Goal: Task Accomplishment & Management: Manage account settings

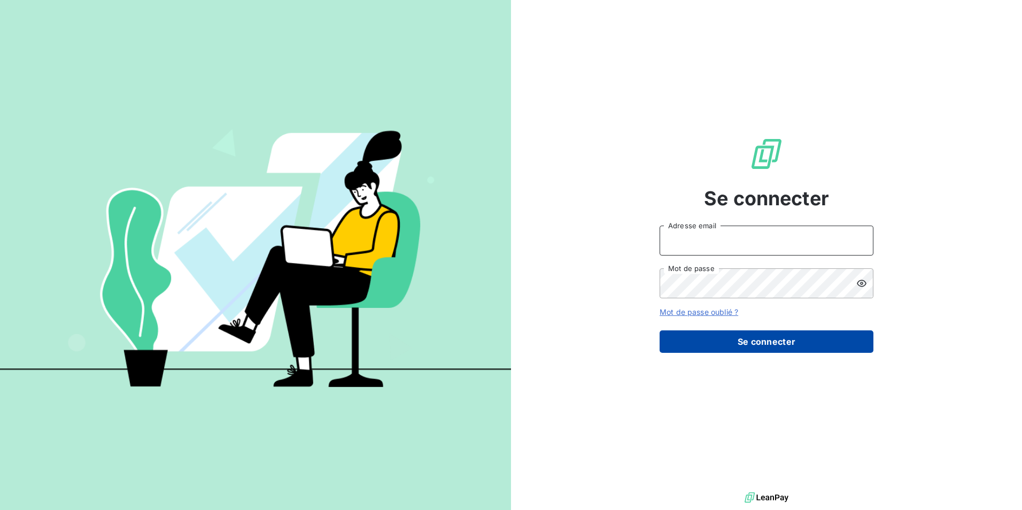
type input "c.pradel@fidexcia.com"
click at [748, 341] on button "Se connecter" at bounding box center [767, 341] width 214 height 22
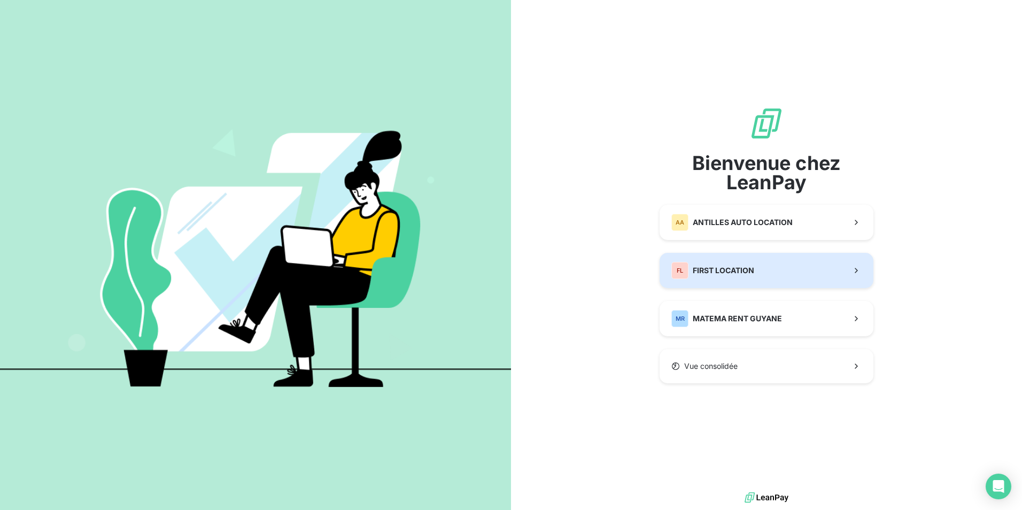
click at [747, 271] on span "FIRST LOCATION" at bounding box center [723, 270] width 61 height 11
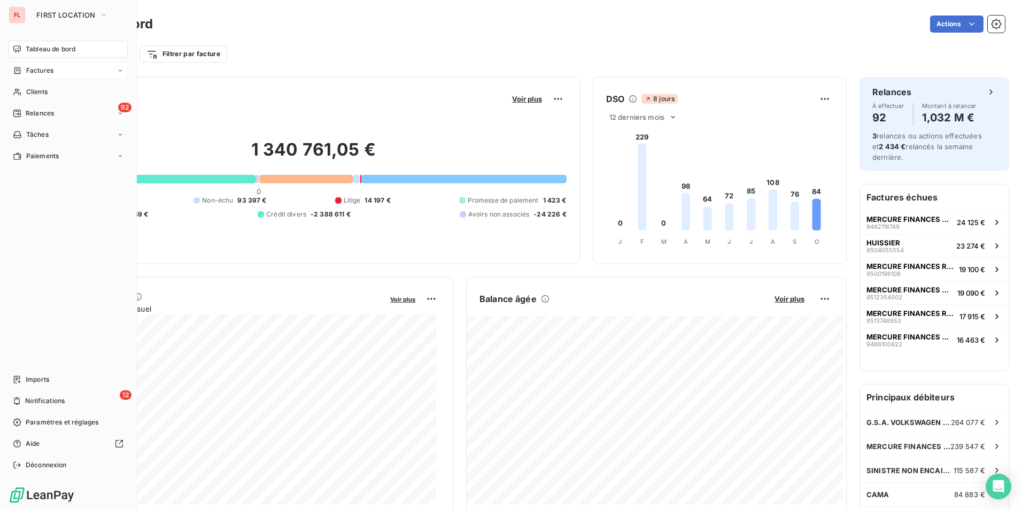
click at [38, 69] on span "Factures" at bounding box center [39, 71] width 27 height 10
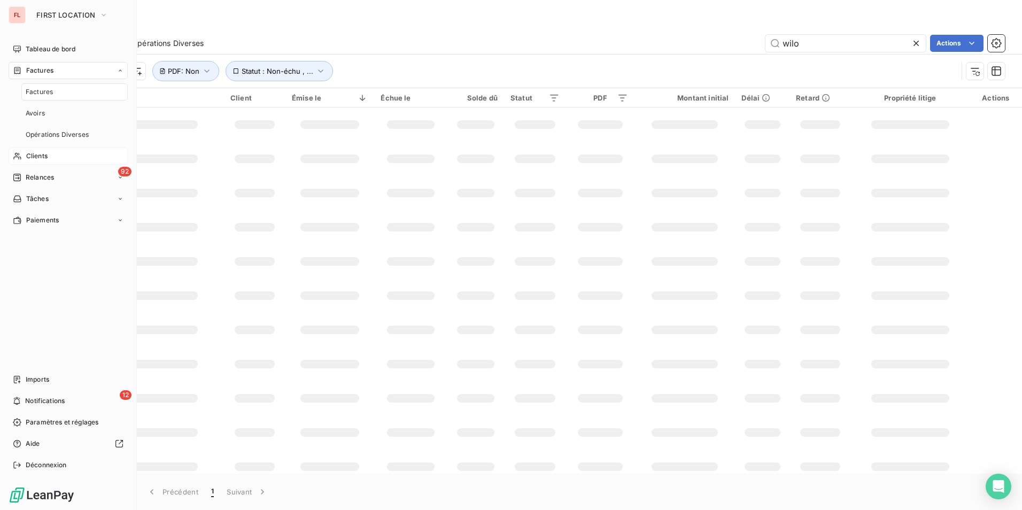
click at [27, 158] on span "Clients" at bounding box center [36, 156] width 21 height 10
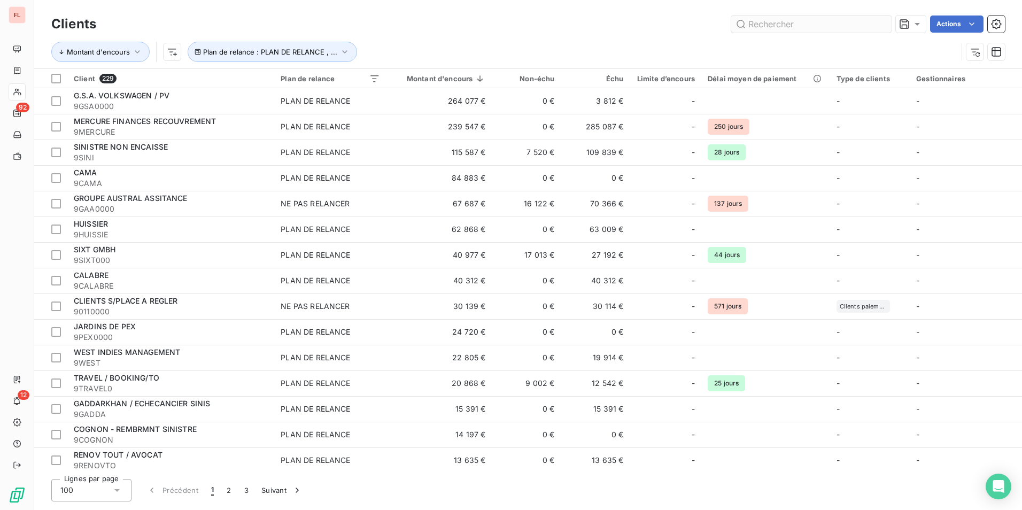
click at [824, 28] on input "text" at bounding box center [812, 24] width 160 height 17
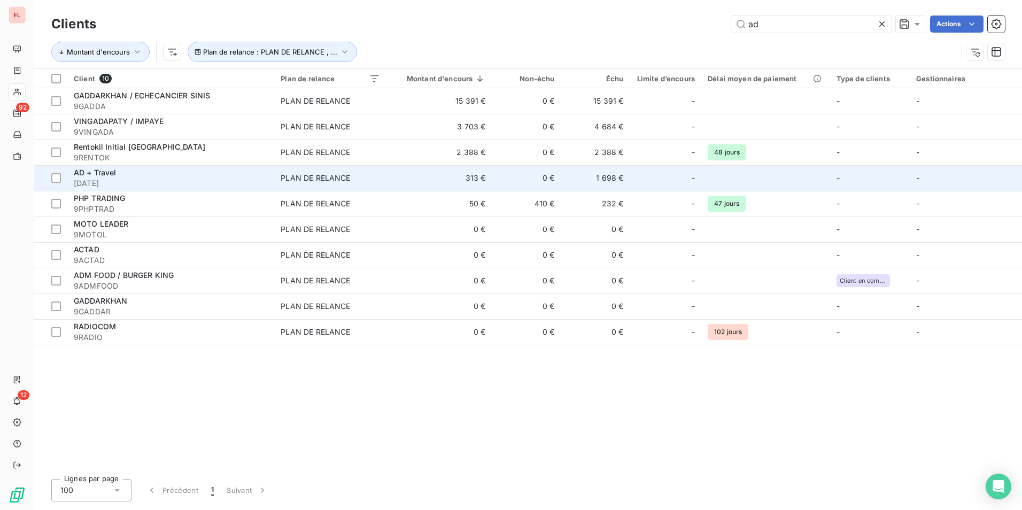
type input "ad"
click at [181, 178] on div "AD + Travel" at bounding box center [171, 172] width 194 height 11
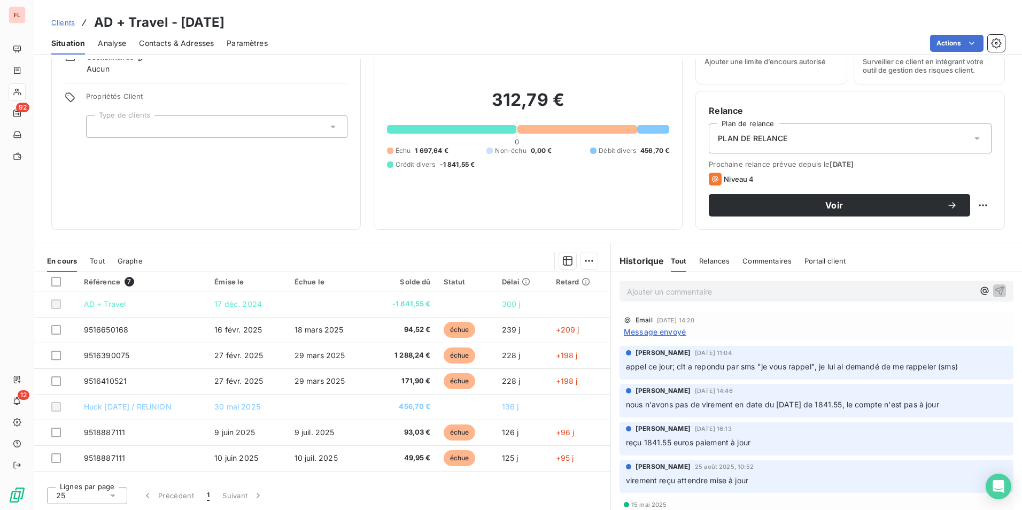
click at [182, 45] on span "Contacts & Adresses" at bounding box center [176, 43] width 75 height 11
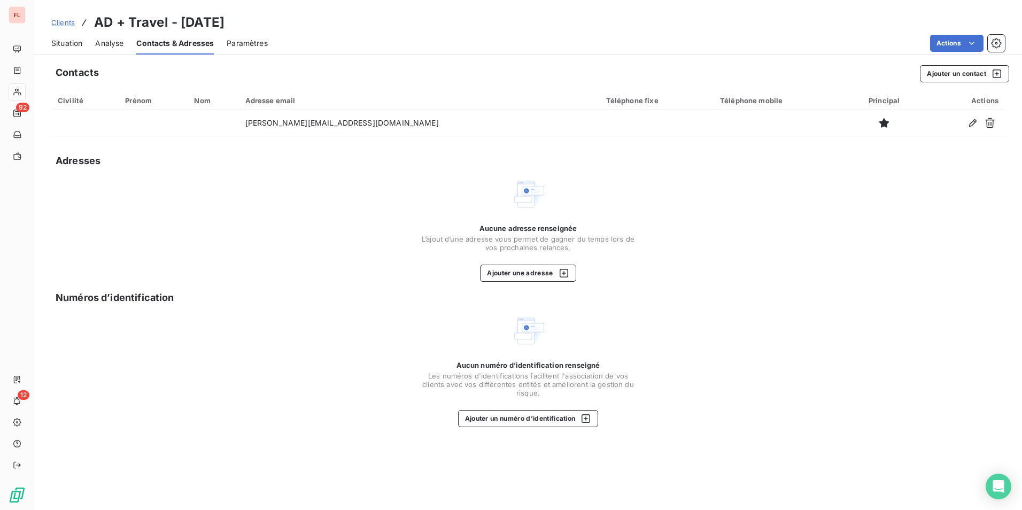
click at [61, 47] on span "Situation" at bounding box center [66, 43] width 31 height 11
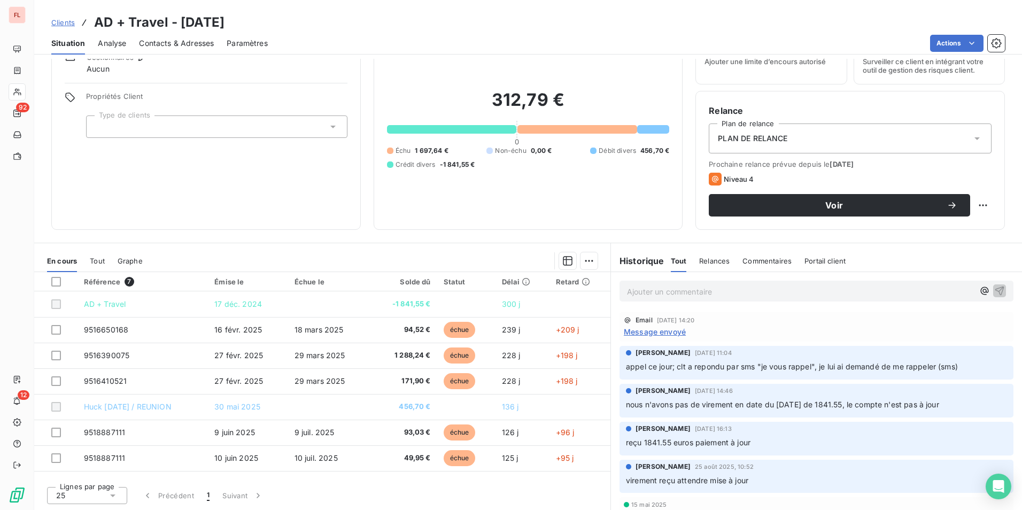
click at [792, 139] on div "PLAN DE RELANCE" at bounding box center [850, 139] width 283 height 30
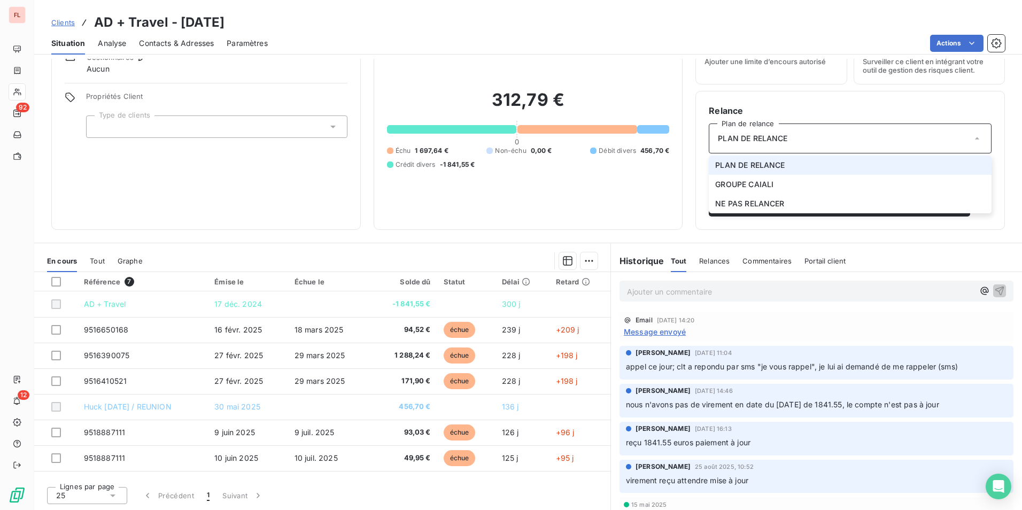
click at [795, 138] on div "PLAN DE RELANCE" at bounding box center [850, 139] width 283 height 30
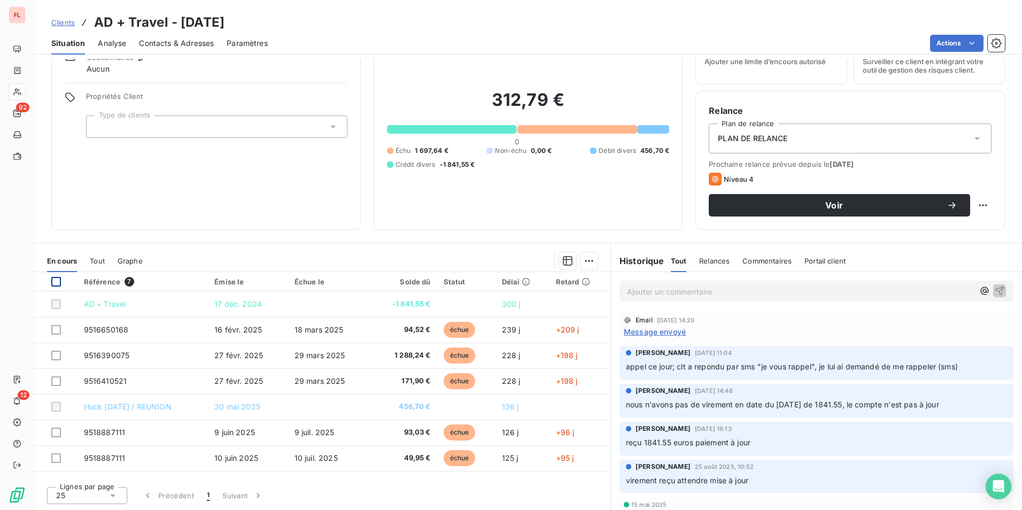
click at [59, 280] on div at bounding box center [56, 282] width 10 height 10
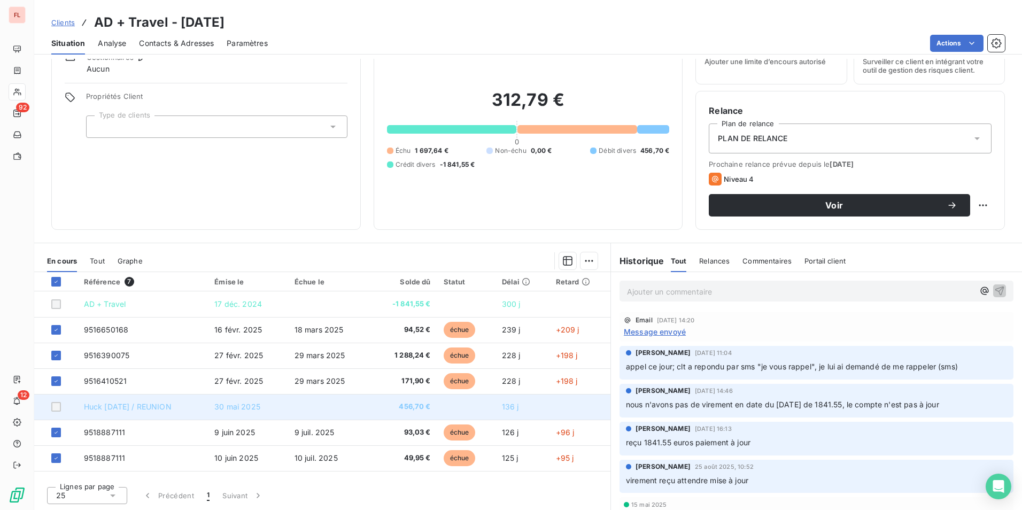
click at [51, 409] on td at bounding box center [55, 407] width 43 height 26
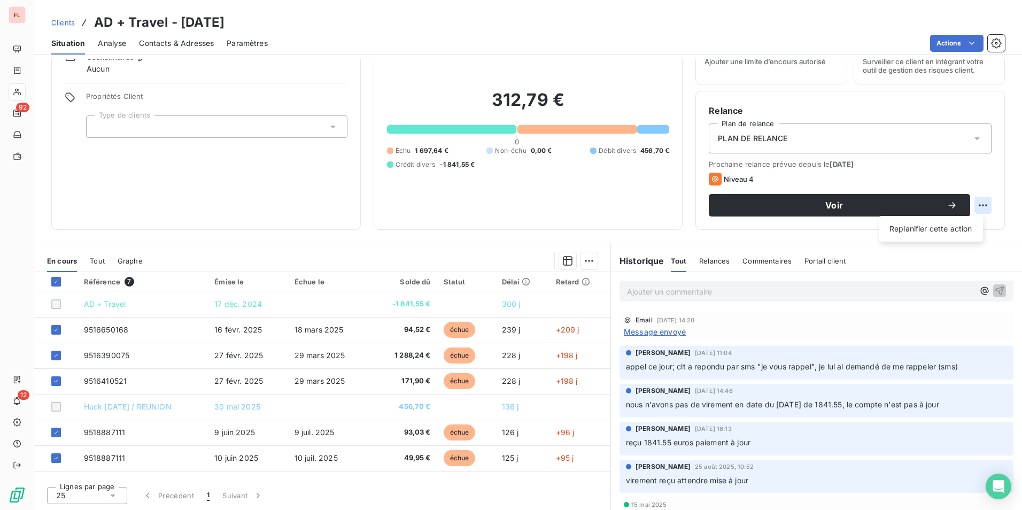
click at [976, 207] on html "FL 92 12 Clients AD + Travel - 9AD Situation Analyse Contacts & Adresses Paramè…" at bounding box center [511, 255] width 1022 height 510
click at [952, 231] on div "Replanifier cette action" at bounding box center [931, 228] width 96 height 17
select select "9"
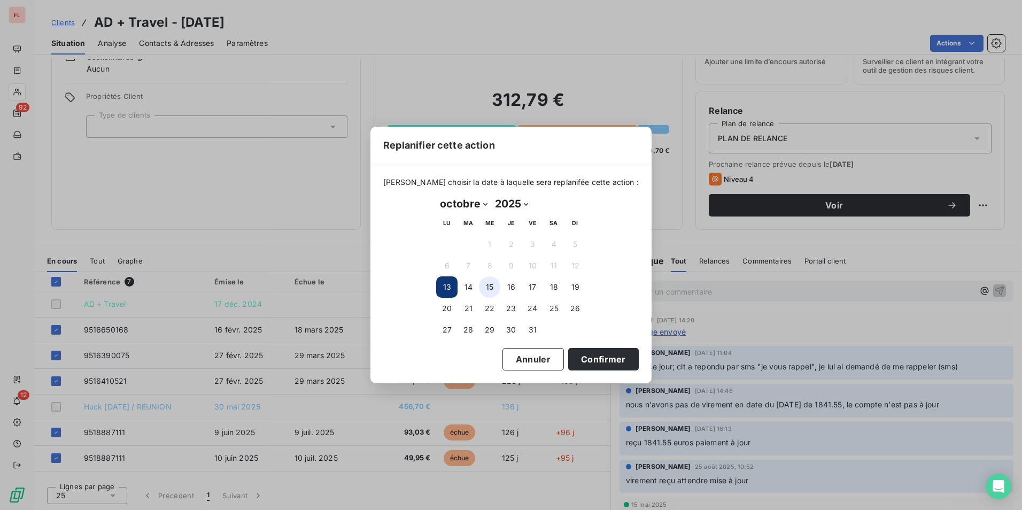
click at [486, 289] on button "15" at bounding box center [489, 286] width 21 height 21
click at [473, 289] on button "14" at bounding box center [468, 286] width 21 height 21
click at [599, 367] on button "Confirmer" at bounding box center [603, 359] width 71 height 22
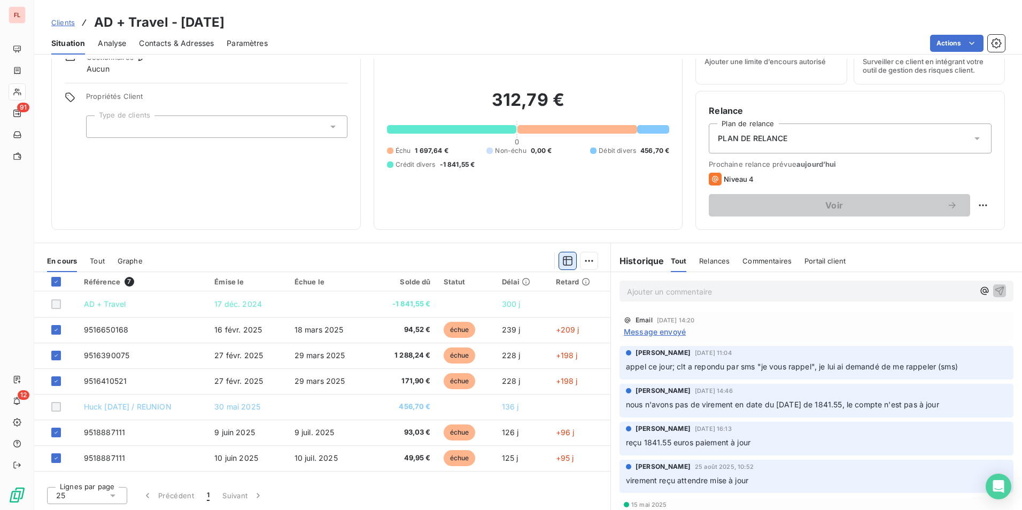
click at [563, 264] on icon "button" at bounding box center [568, 261] width 11 height 11
click at [581, 261] on html "FL 91 12 Clients AD + Travel - 9AD Situation Analyse Contacts & Adresses Paramè…" at bounding box center [511, 255] width 1022 height 510
click at [499, 254] on html "FL 91 12 Clients AD + Travel - 9AD Situation Analyse Contacts & Adresses Paramè…" at bounding box center [511, 255] width 1022 height 510
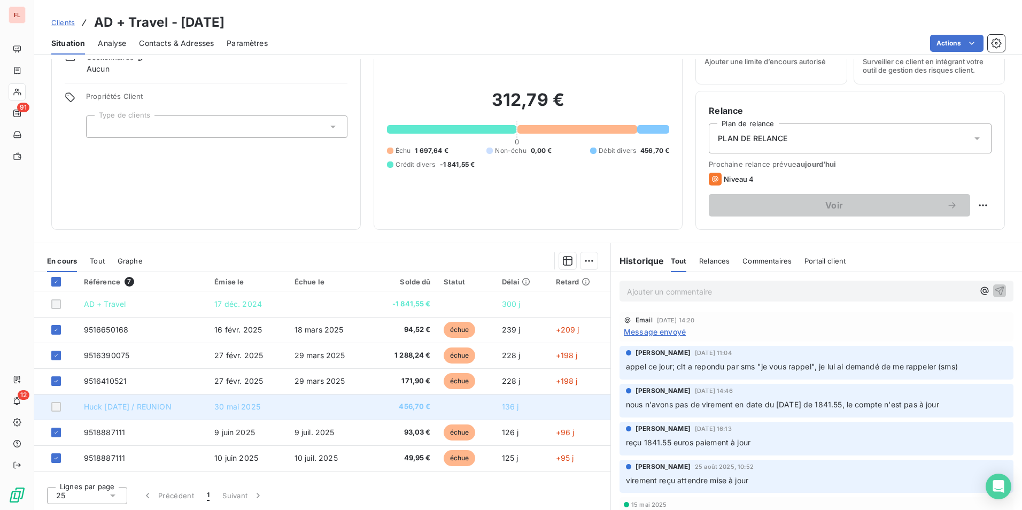
click at [107, 406] on span "Huck 12.5.25 / REUNION" at bounding box center [128, 406] width 88 height 9
click at [57, 407] on div at bounding box center [56, 407] width 10 height 10
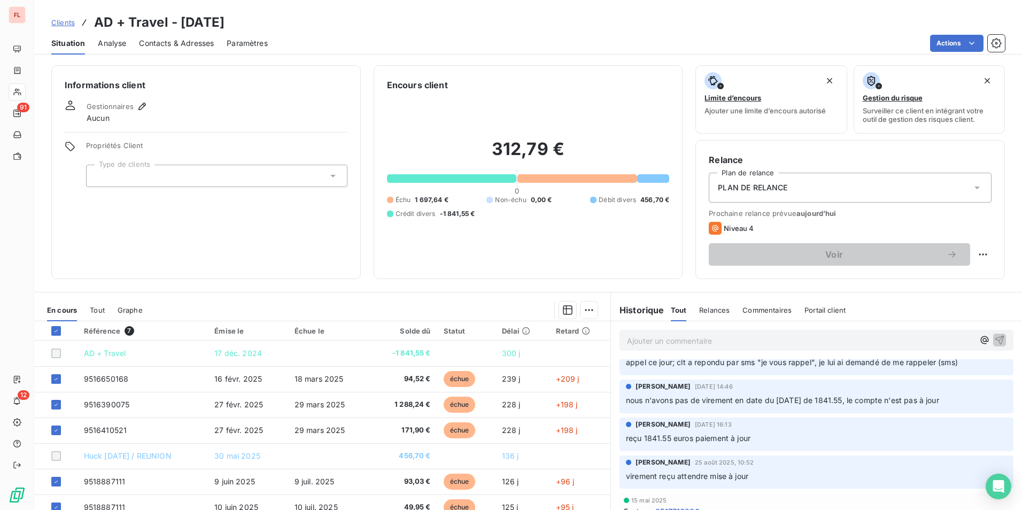
scroll to position [107, 0]
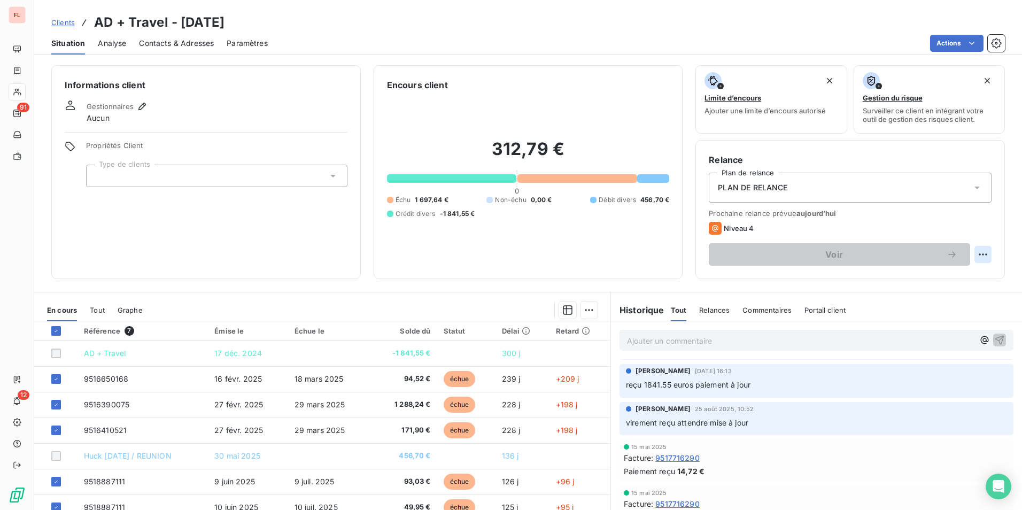
click at [971, 255] on html "FL 91 12 Clients AD + Travel - 9AD Situation Analyse Contacts & Adresses Paramè…" at bounding box center [511, 255] width 1022 height 510
click at [737, 227] on html "FL 91 12 Clients AD + Travel - 9AD Situation Analyse Contacts & Adresses Paramè…" at bounding box center [511, 255] width 1022 height 510
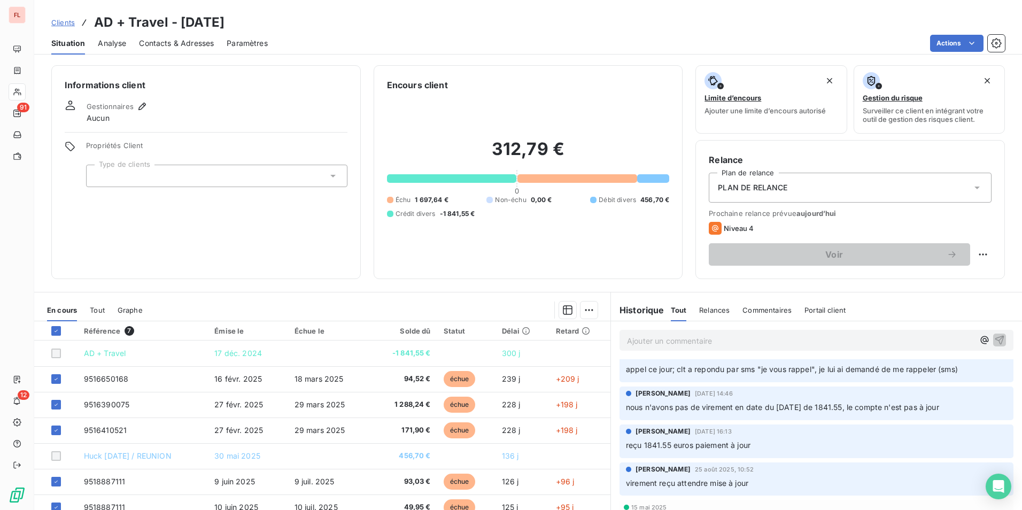
scroll to position [0, 0]
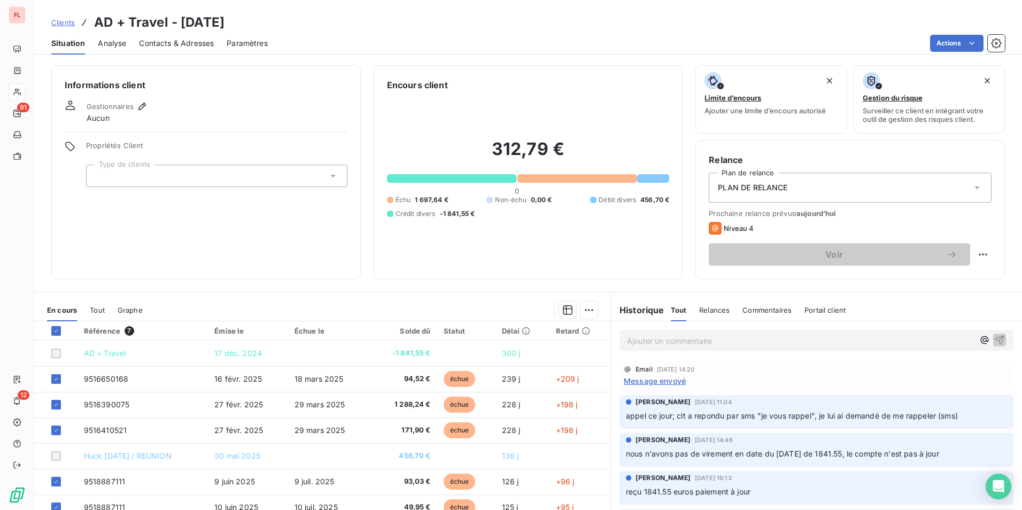
click at [655, 381] on span "Message envoyé" at bounding box center [655, 380] width 62 height 11
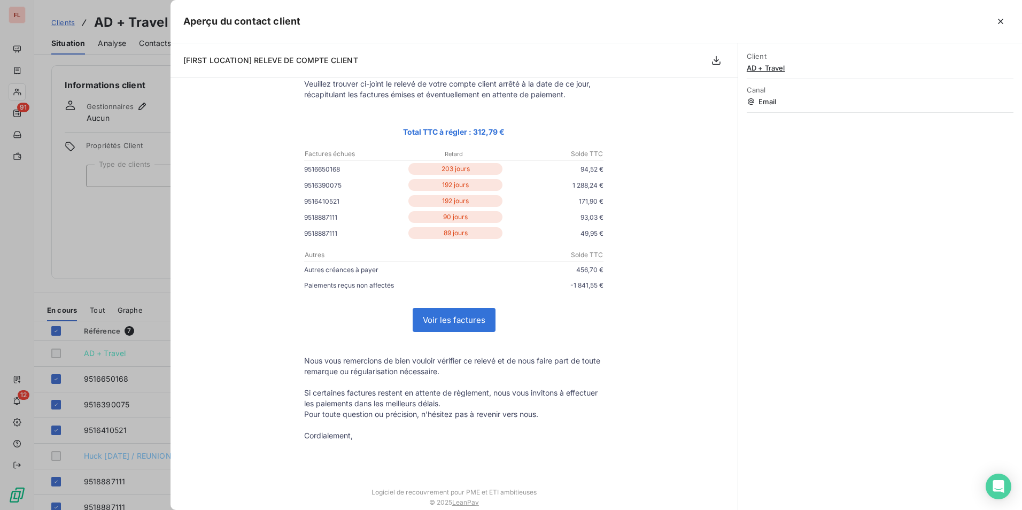
scroll to position [107, 0]
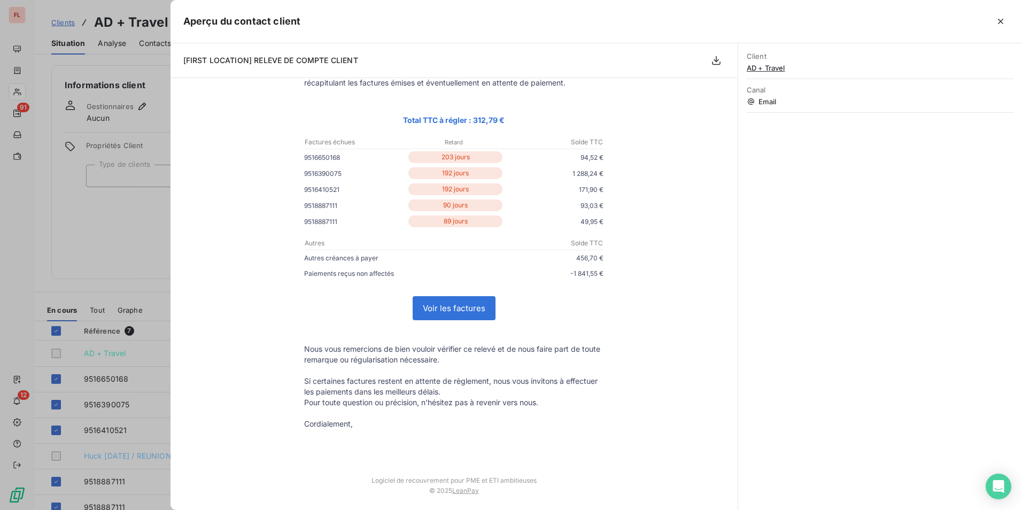
click at [441, 311] on link "Voir les factures" at bounding box center [454, 308] width 82 height 23
click at [1003, 21] on icon "button" at bounding box center [1001, 21] width 11 height 11
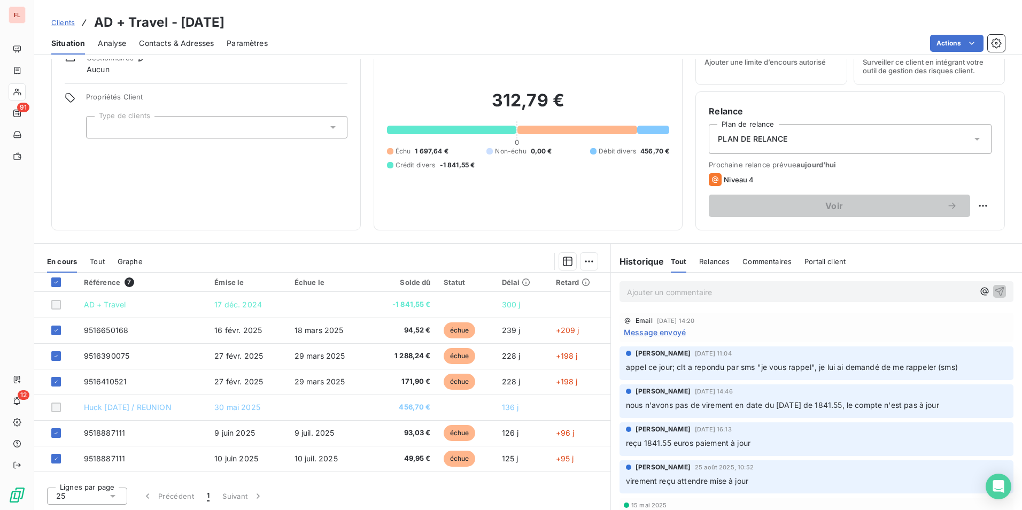
scroll to position [49, 0]
click at [727, 233] on div "Informations client Gestionnaires Aucun Propriétés Client Type de clients Encou…" at bounding box center [528, 284] width 988 height 451
click at [975, 203] on html "FL 91 12 Clients AD + Travel - 9AD Situation Analyse Contacts & Adresses Paramè…" at bounding box center [511, 255] width 1022 height 510
click at [963, 228] on div "Replanifier cette action" at bounding box center [931, 228] width 96 height 17
select select "9"
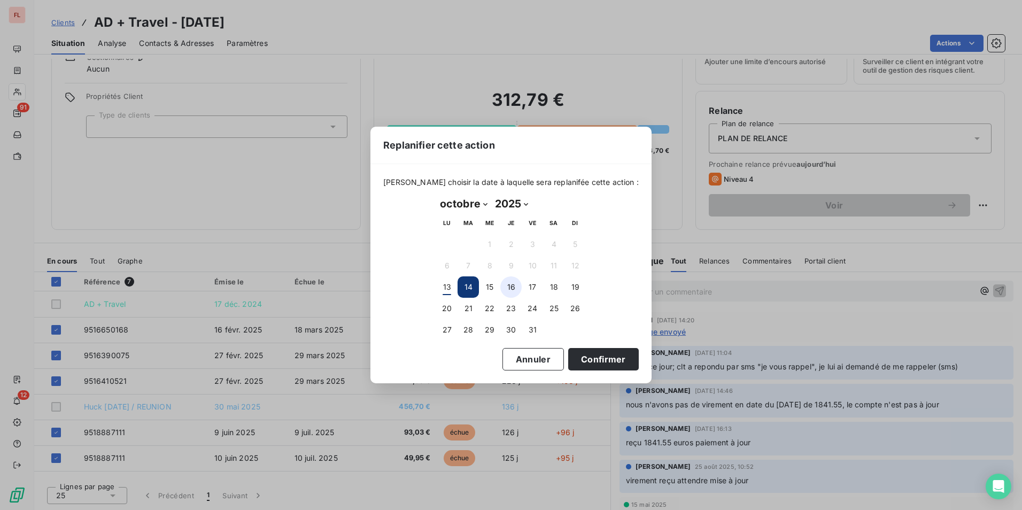
click at [507, 284] on button "16" at bounding box center [511, 286] width 21 height 21
click at [488, 285] on button "15" at bounding box center [489, 286] width 21 height 21
click at [608, 366] on button "Confirmer" at bounding box center [603, 359] width 71 height 22
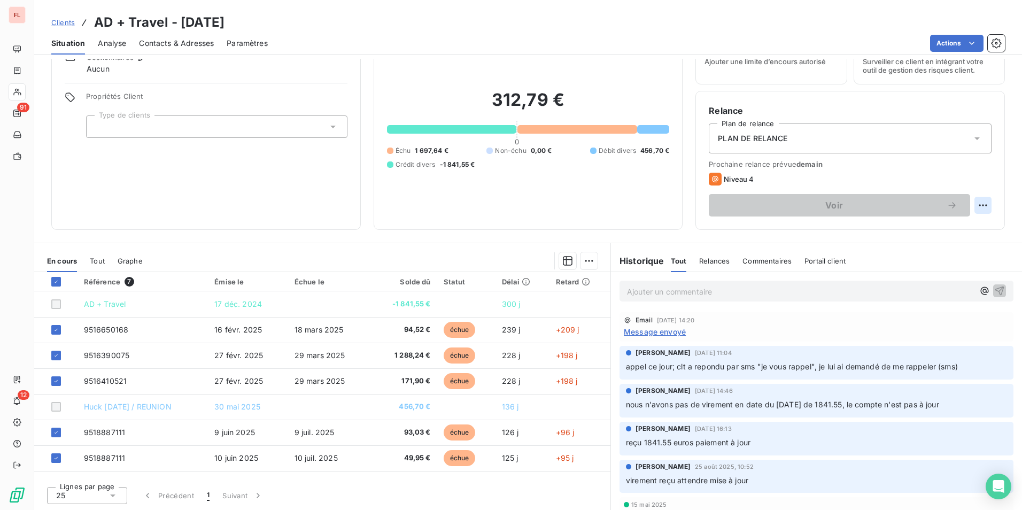
click at [975, 203] on html "FL 91 12 Clients AD + Travel - 9AD Situation Analyse Contacts & Adresses Paramè…" at bounding box center [511, 255] width 1022 height 510
click at [951, 223] on div "Replanifier cette action" at bounding box center [931, 228] width 96 height 17
select select "9"
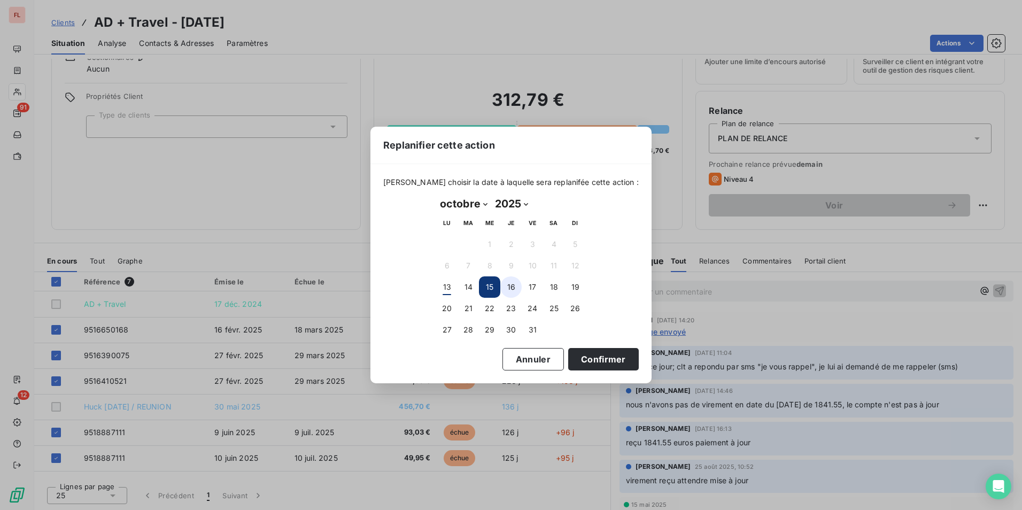
click at [511, 285] on button "16" at bounding box center [511, 286] width 21 height 21
click at [590, 362] on button "Confirmer" at bounding box center [603, 359] width 71 height 22
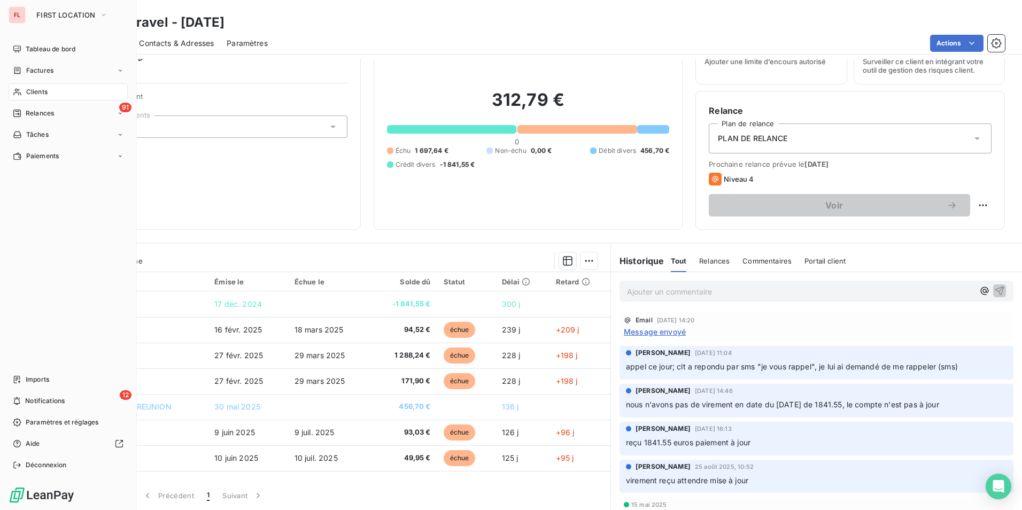
click at [36, 95] on span "Clients" at bounding box center [36, 92] width 21 height 10
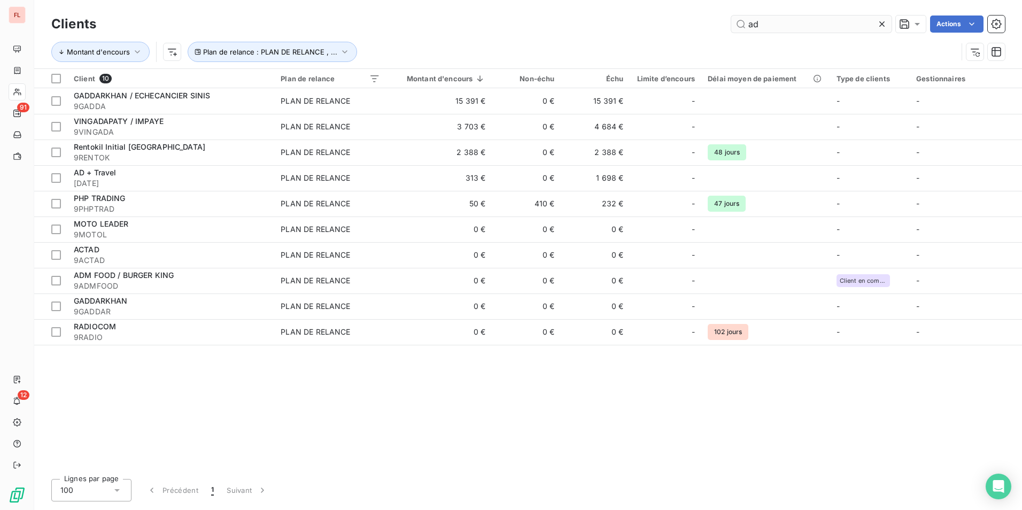
drag, startPoint x: 768, startPoint y: 26, endPoint x: 734, endPoint y: 27, distance: 34.8
click at [734, 27] on input "ad" at bounding box center [812, 24] width 160 height 17
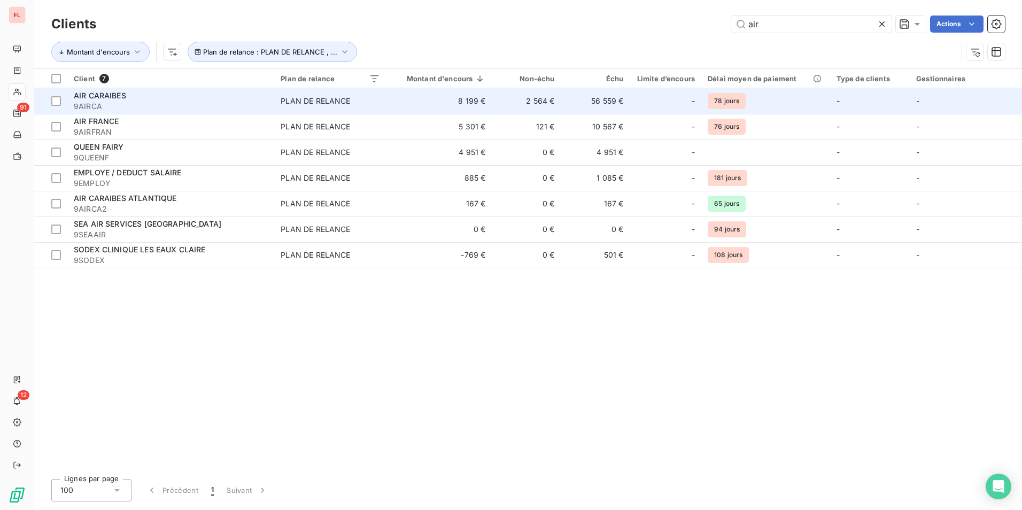
type input "air"
click at [355, 104] on span "PLAN DE RELANCE" at bounding box center [330, 101] width 99 height 11
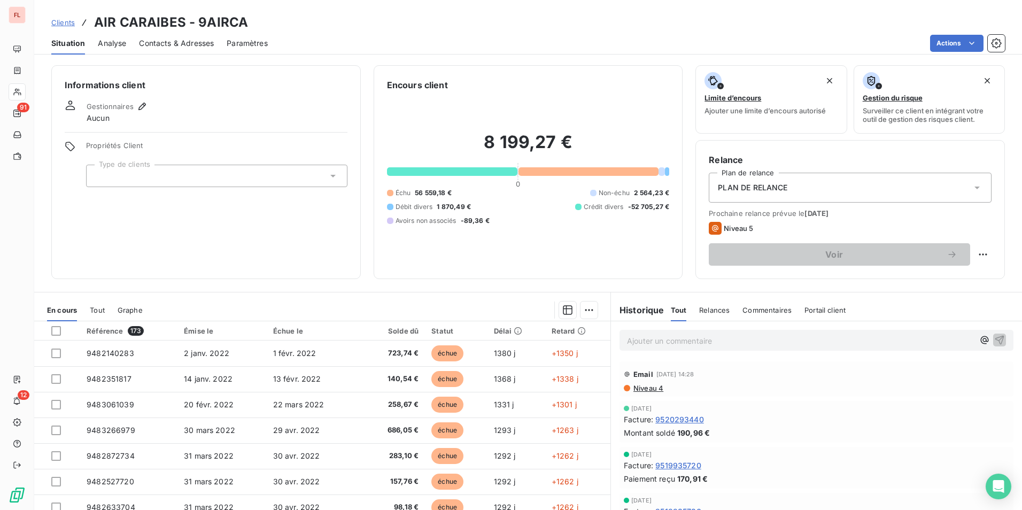
click at [646, 388] on span "Niveau 4" at bounding box center [648, 388] width 31 height 9
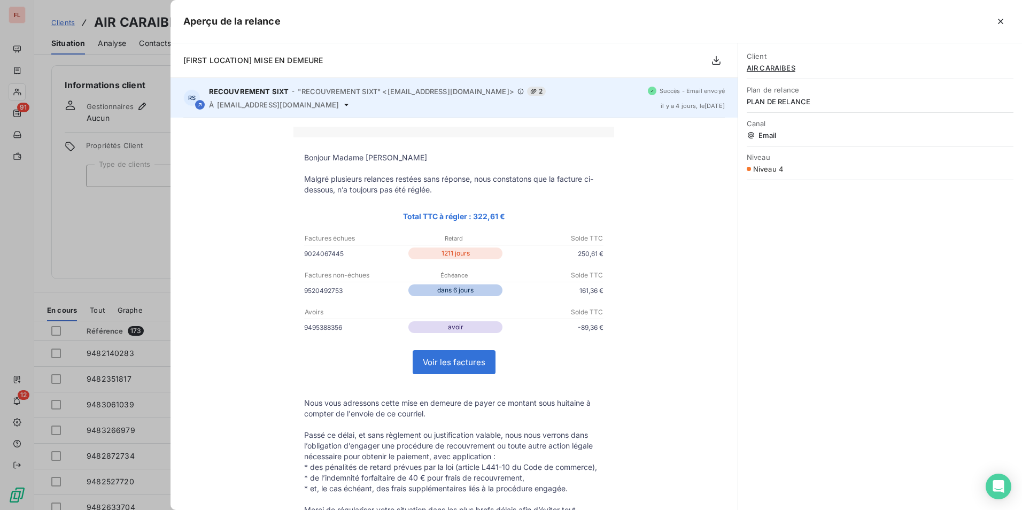
click at [258, 107] on span "chely.tonga@sixt.gp" at bounding box center [278, 105] width 122 height 9
click at [342, 102] on icon at bounding box center [346, 105] width 9 height 9
click at [342, 103] on icon at bounding box center [346, 105] width 9 height 9
click at [269, 107] on span "chely.tonga@sixt.gp" at bounding box center [278, 105] width 122 height 9
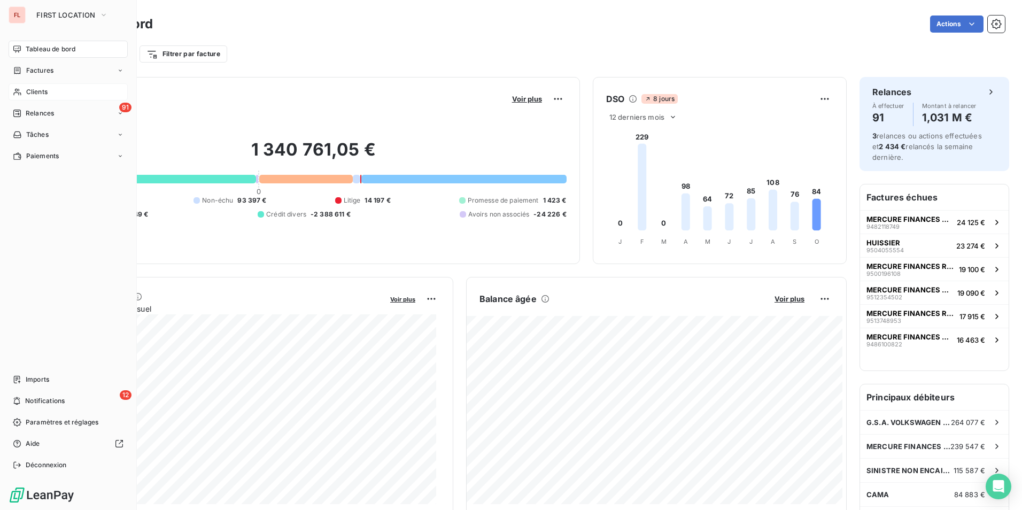
click at [41, 90] on span "Clients" at bounding box center [36, 92] width 21 height 10
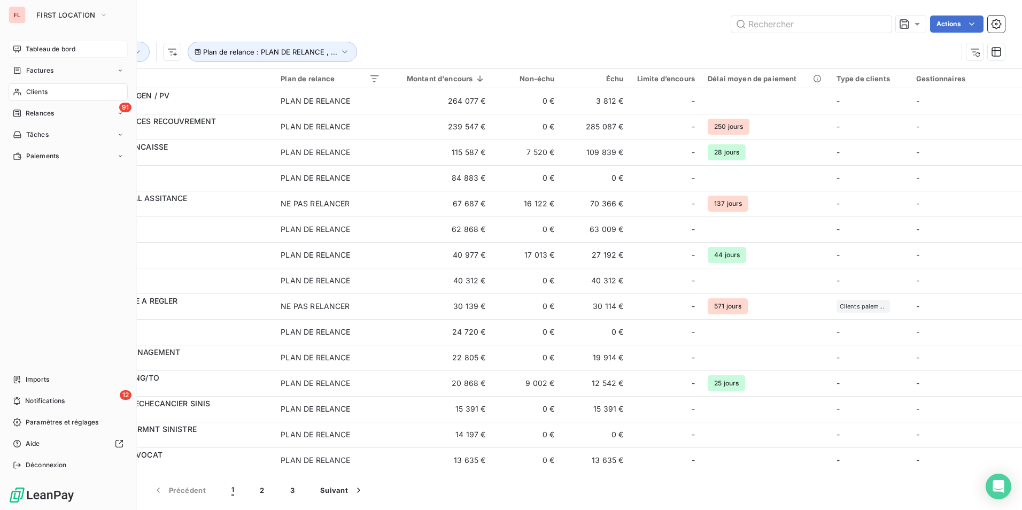
click at [35, 51] on span "Tableau de bord" at bounding box center [51, 49] width 50 height 10
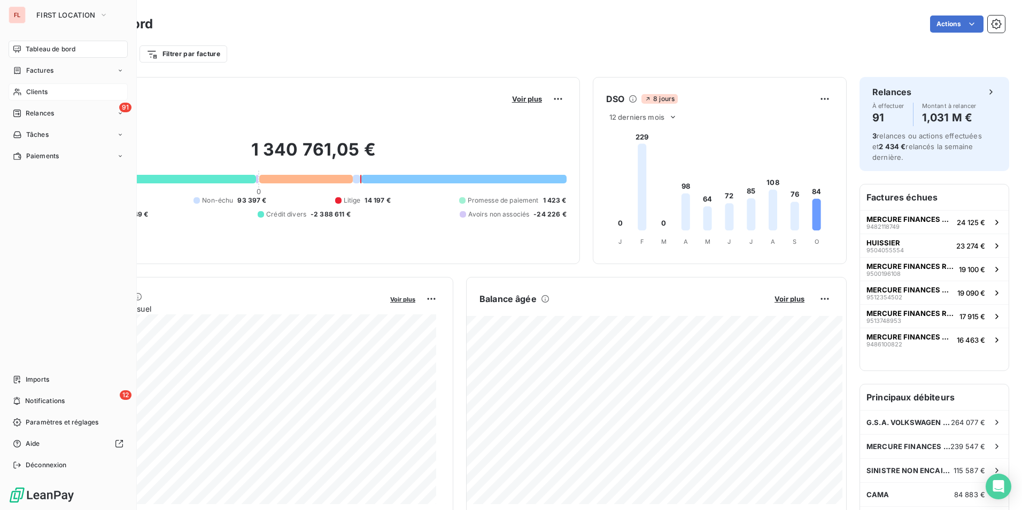
click at [38, 90] on span "Clients" at bounding box center [36, 92] width 21 height 10
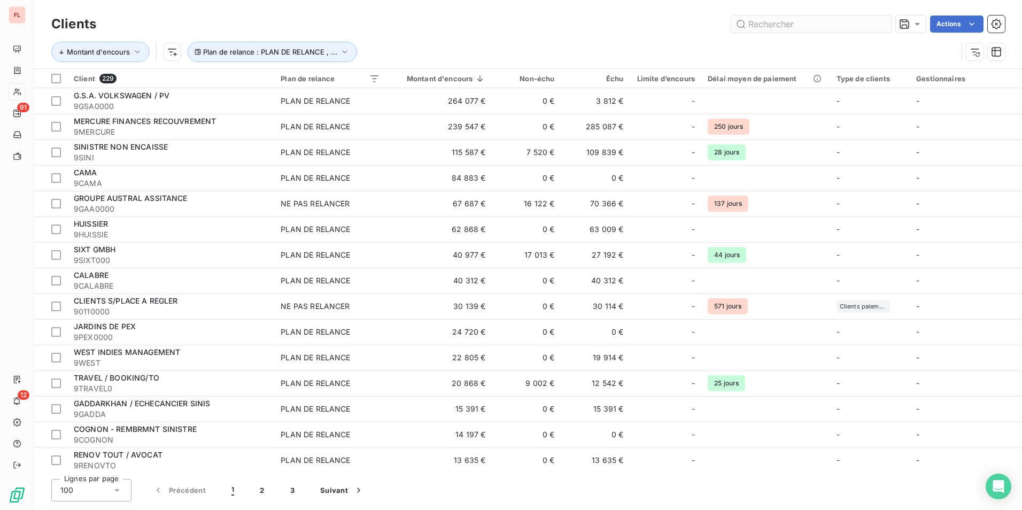
click at [829, 26] on input "text" at bounding box center [812, 24] width 160 height 17
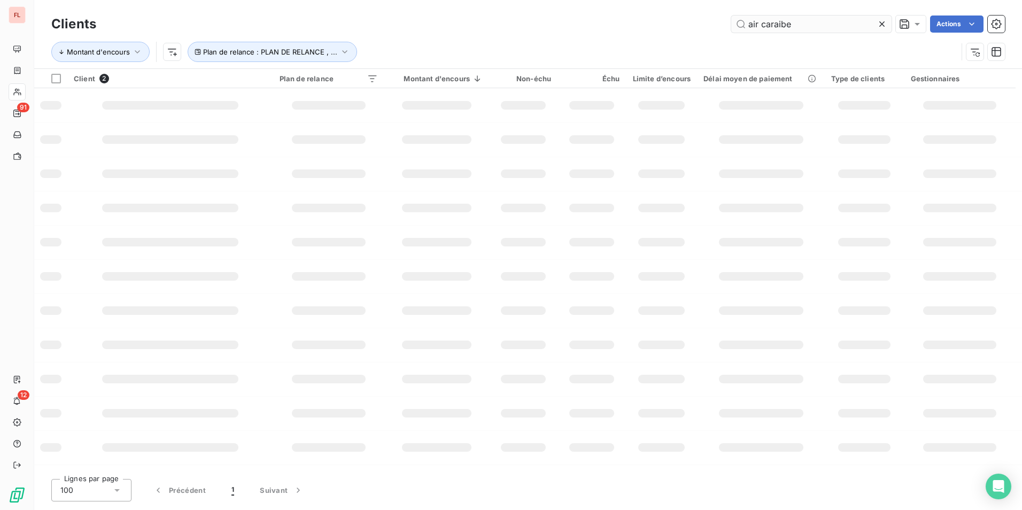
type input "air caraibe"
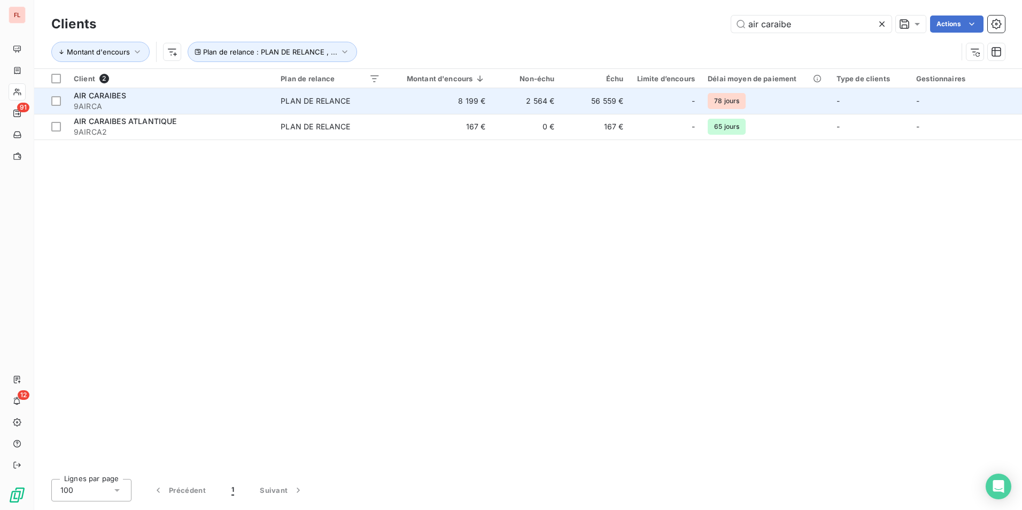
click at [307, 98] on div "PLAN DE RELANCE" at bounding box center [316, 101] width 70 height 11
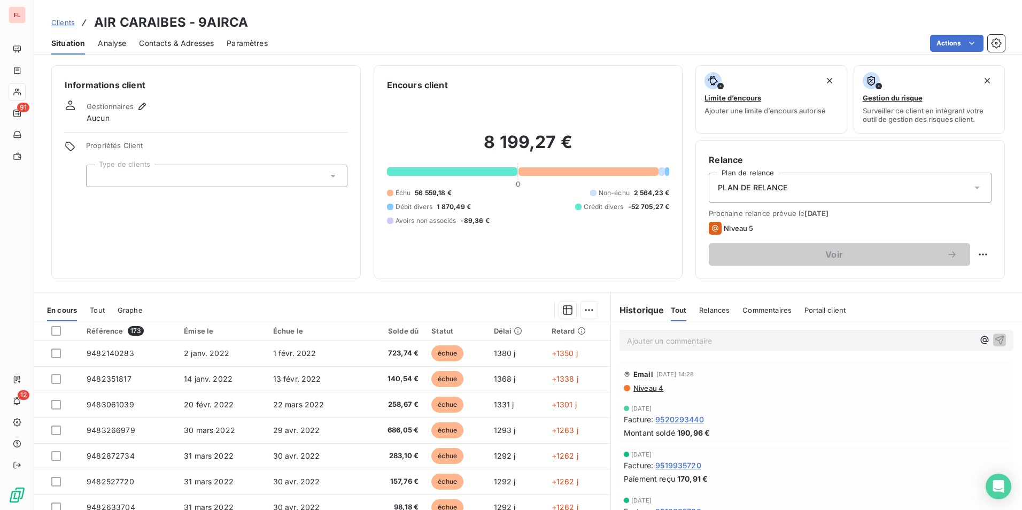
scroll to position [49, 0]
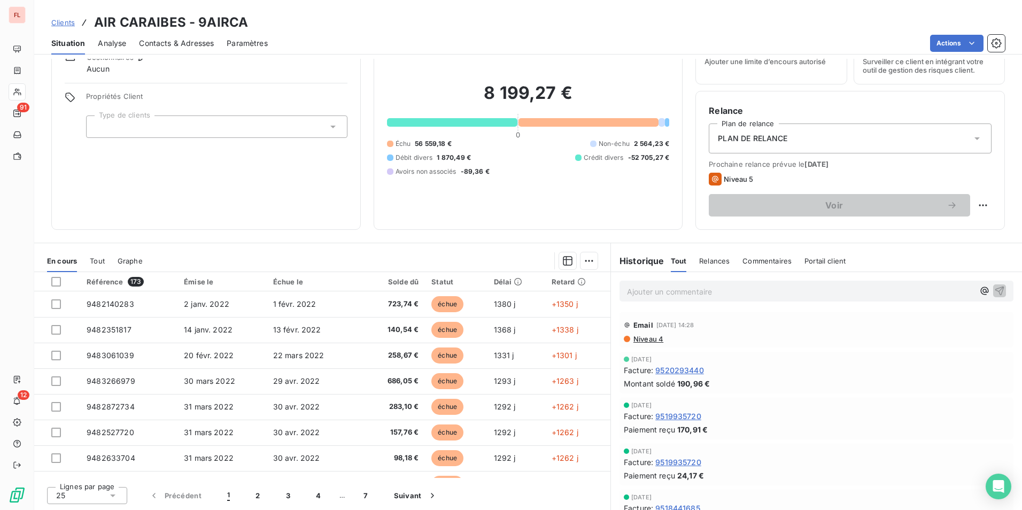
click at [178, 48] on div "Contacts & Adresses" at bounding box center [176, 43] width 75 height 22
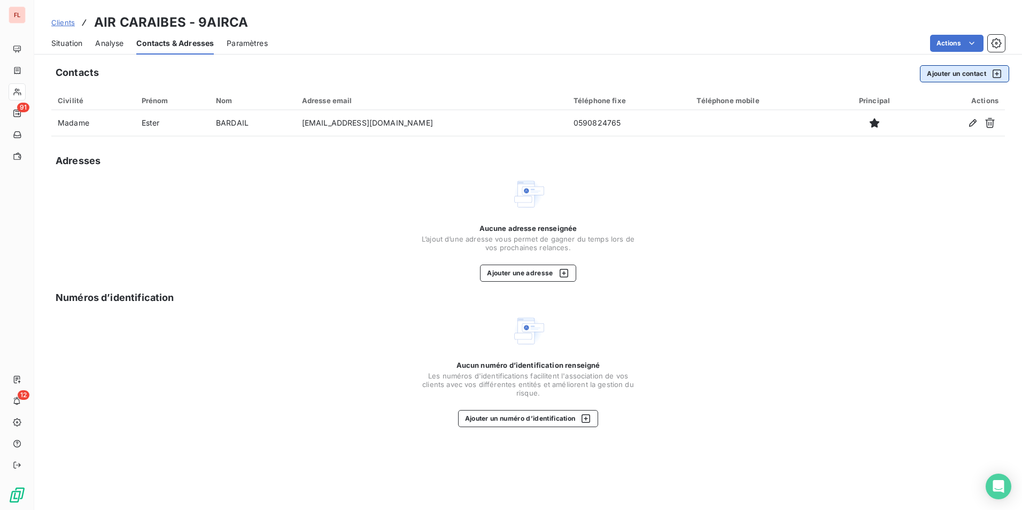
click at [951, 76] on button "Ajouter un contact" at bounding box center [964, 73] width 89 height 17
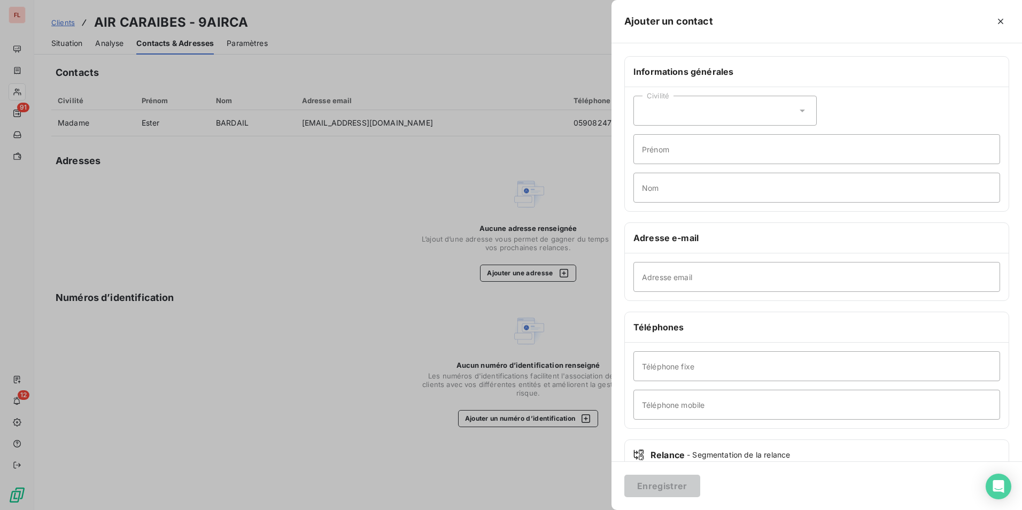
click at [766, 113] on div "Civilité" at bounding box center [725, 111] width 183 height 30
click at [648, 139] on input "radio" at bounding box center [645, 137] width 11 height 11
click at [663, 150] on input "Prénom" at bounding box center [817, 149] width 367 height 30
click at [694, 149] on input "[PERSON_NAME]" at bounding box center [817, 149] width 367 height 30
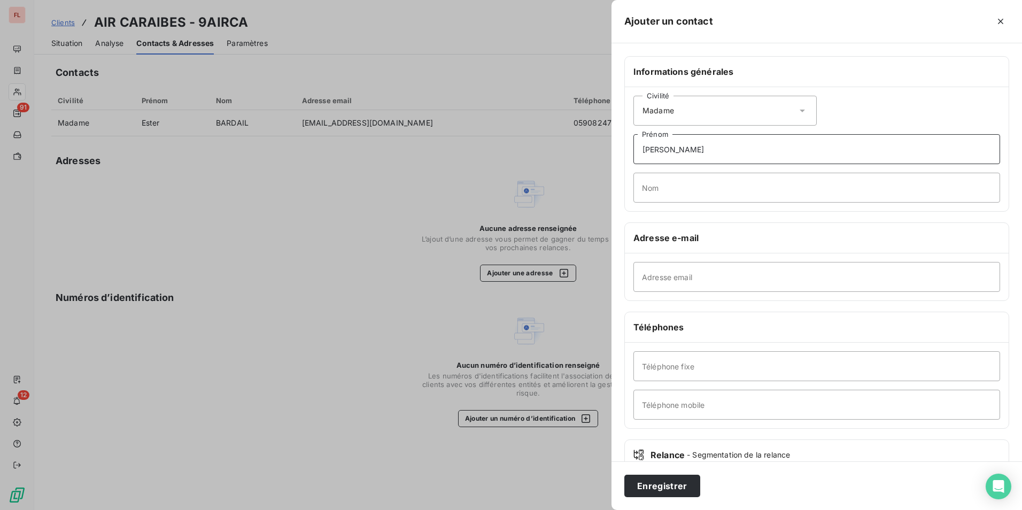
type input "[PERSON_NAME]"
click at [680, 182] on input "Nom" at bounding box center [817, 188] width 367 height 30
paste input "GRIMAUD"
type input "GRIMAUD"
drag, startPoint x: 681, startPoint y: 148, endPoint x: 554, endPoint y: 157, distance: 127.1
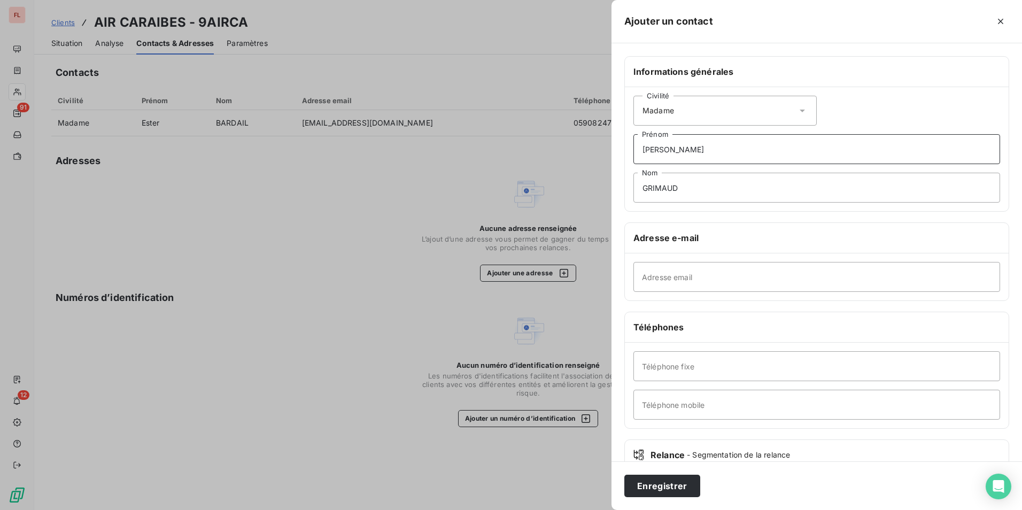
click at [558, 510] on div "Ajouter un contact Informations générales Civilité Madame [PERSON_NAME] Prénom …" at bounding box center [511, 510] width 1022 height 0
type input "[PERSON_NAME]"
click at [668, 286] on input "Adresse email" at bounding box center [817, 277] width 367 height 30
click at [675, 283] on input "Adresse email" at bounding box center [817, 277] width 367 height 30
click at [650, 374] on input "Téléphone fixe" at bounding box center [817, 366] width 367 height 30
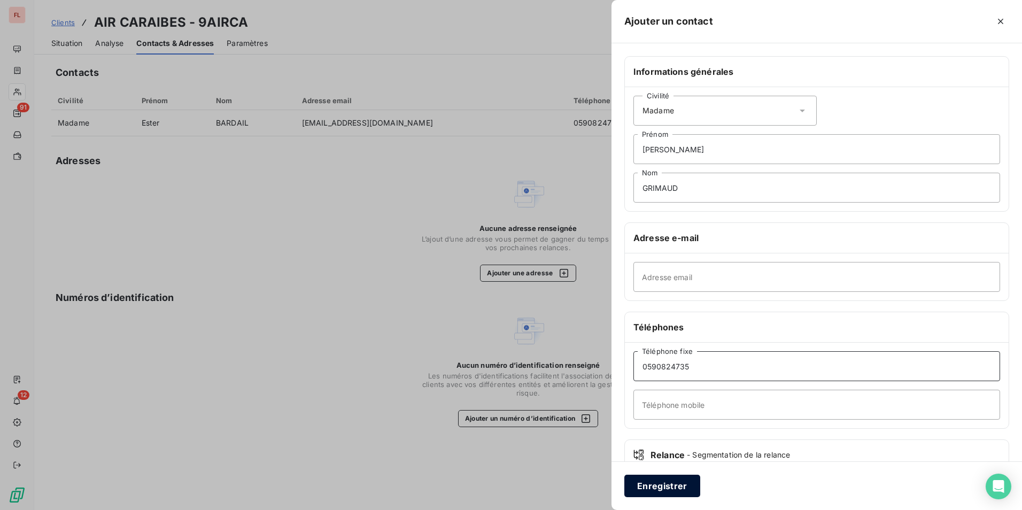
type input "0590824735"
click at [655, 486] on button "Enregistrer" at bounding box center [663, 486] width 76 height 22
